Goal: Find specific page/section: Find specific page/section

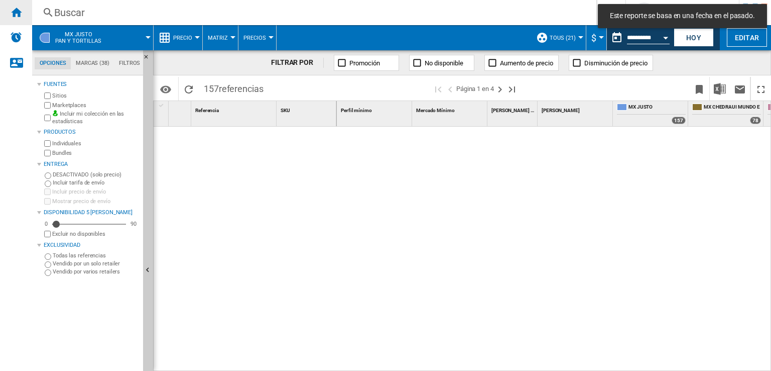
click at [20, 14] on ng-md-icon "Inicio" at bounding box center [16, 12] width 12 height 12
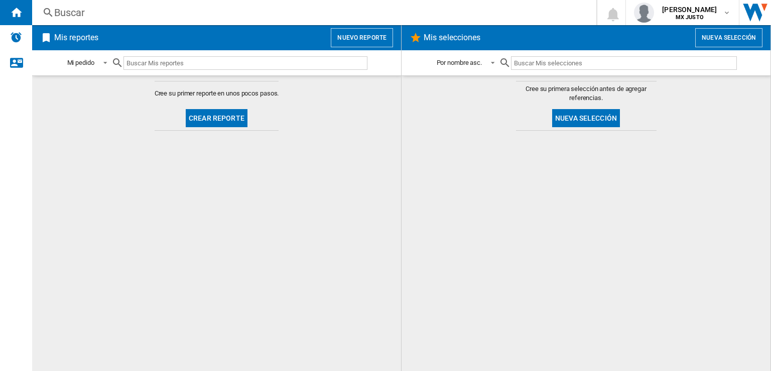
click at [83, 13] on div "Buscar" at bounding box center [312, 13] width 516 height 14
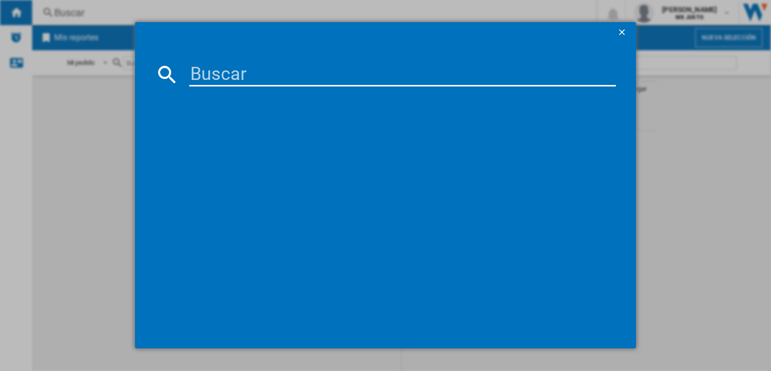
click at [210, 67] on input at bounding box center [402, 74] width 427 height 24
type input "15390"
